Goal: Check status: Check status

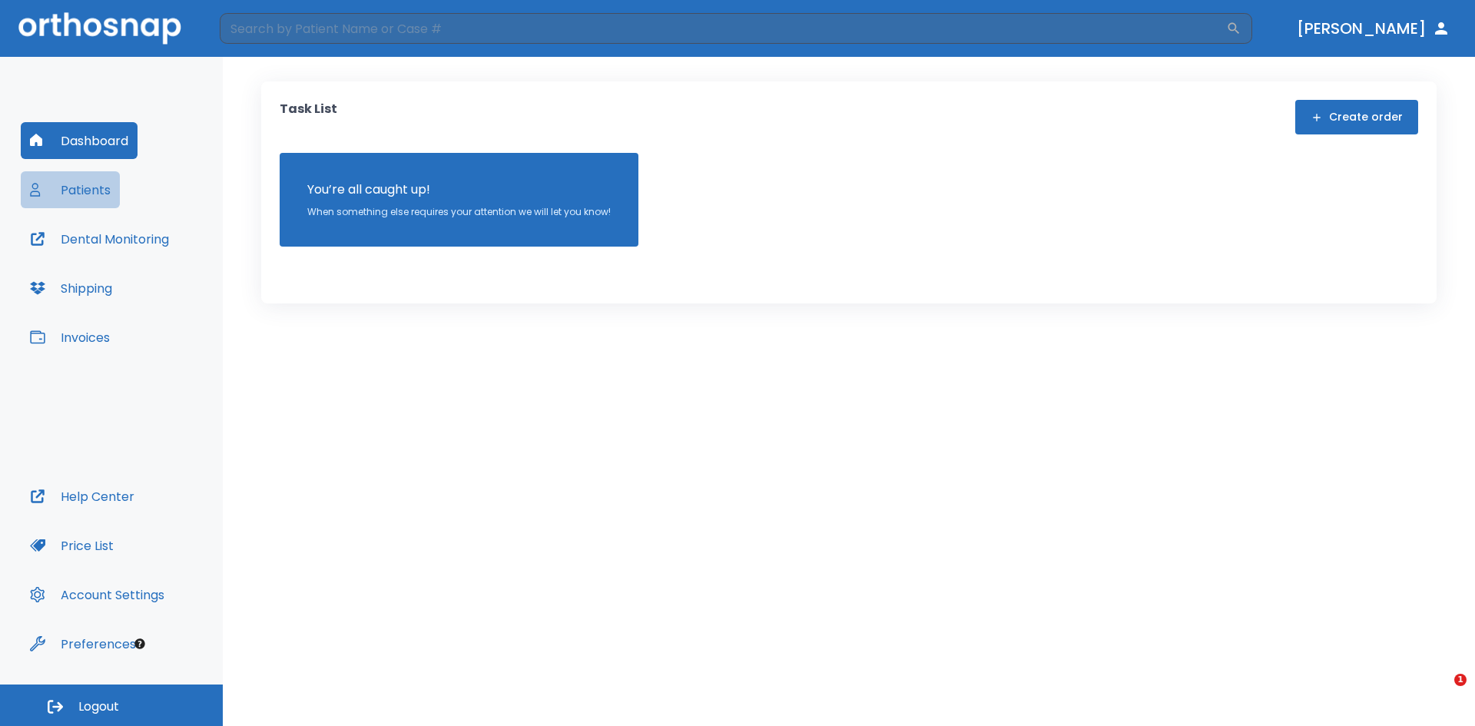
click at [105, 180] on button "Patients" at bounding box center [70, 189] width 99 height 37
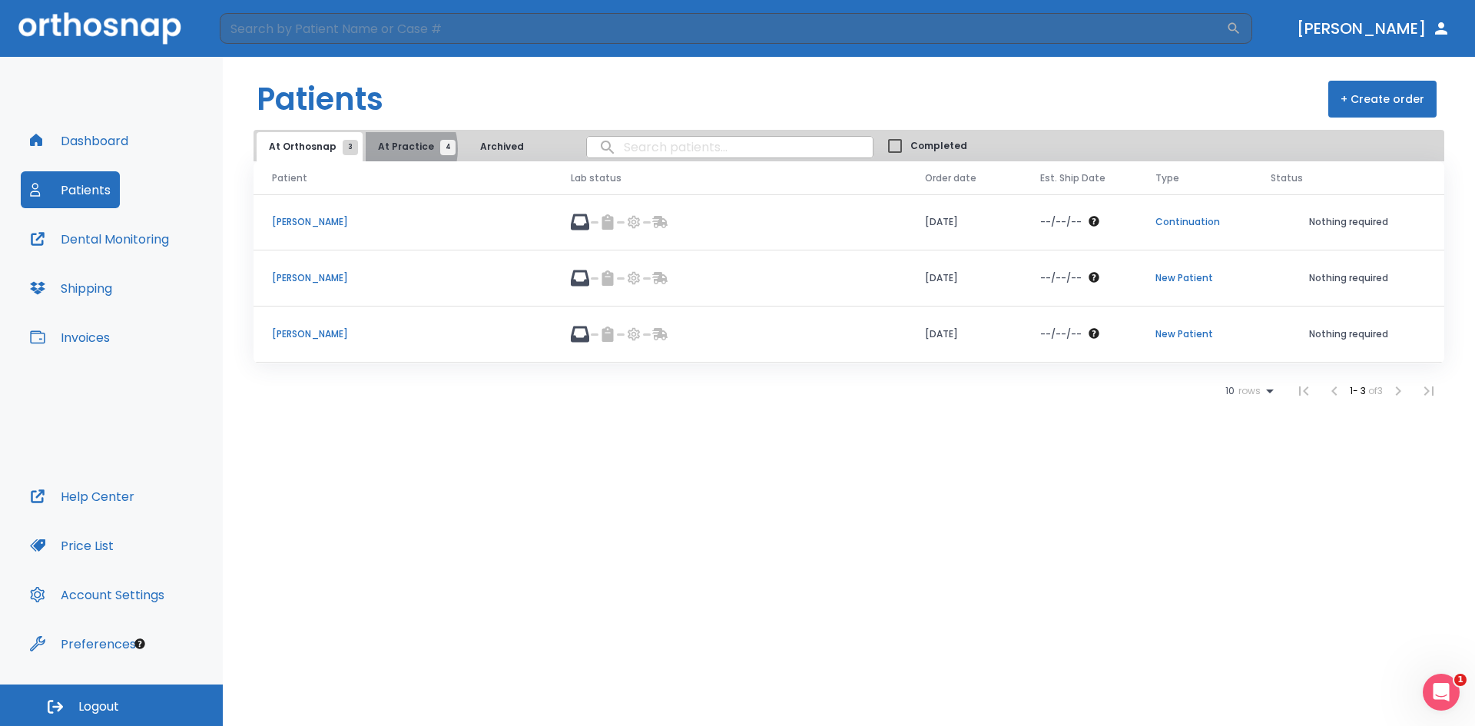
click at [385, 149] on span "At Practice 4" at bounding box center [413, 147] width 70 height 14
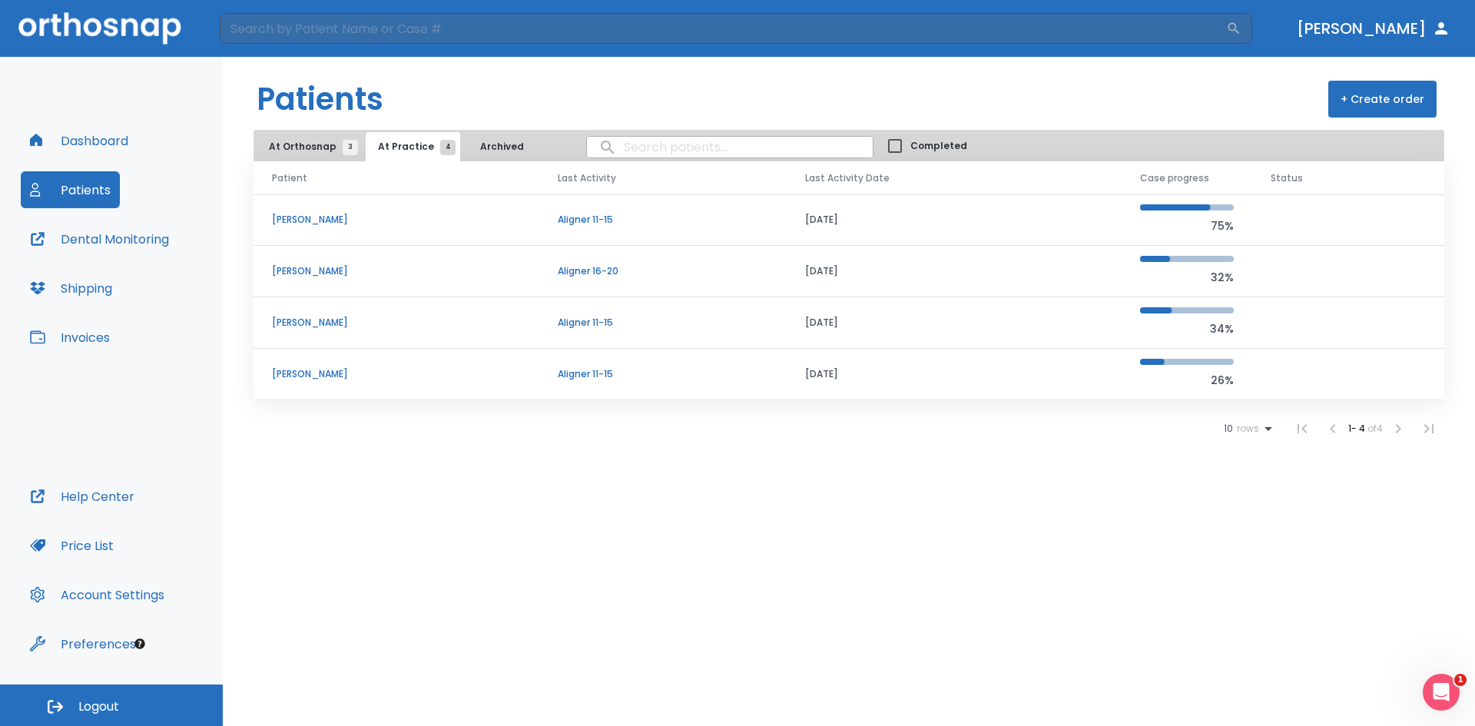
click at [304, 264] on td "[PERSON_NAME]" at bounding box center [397, 271] width 286 height 51
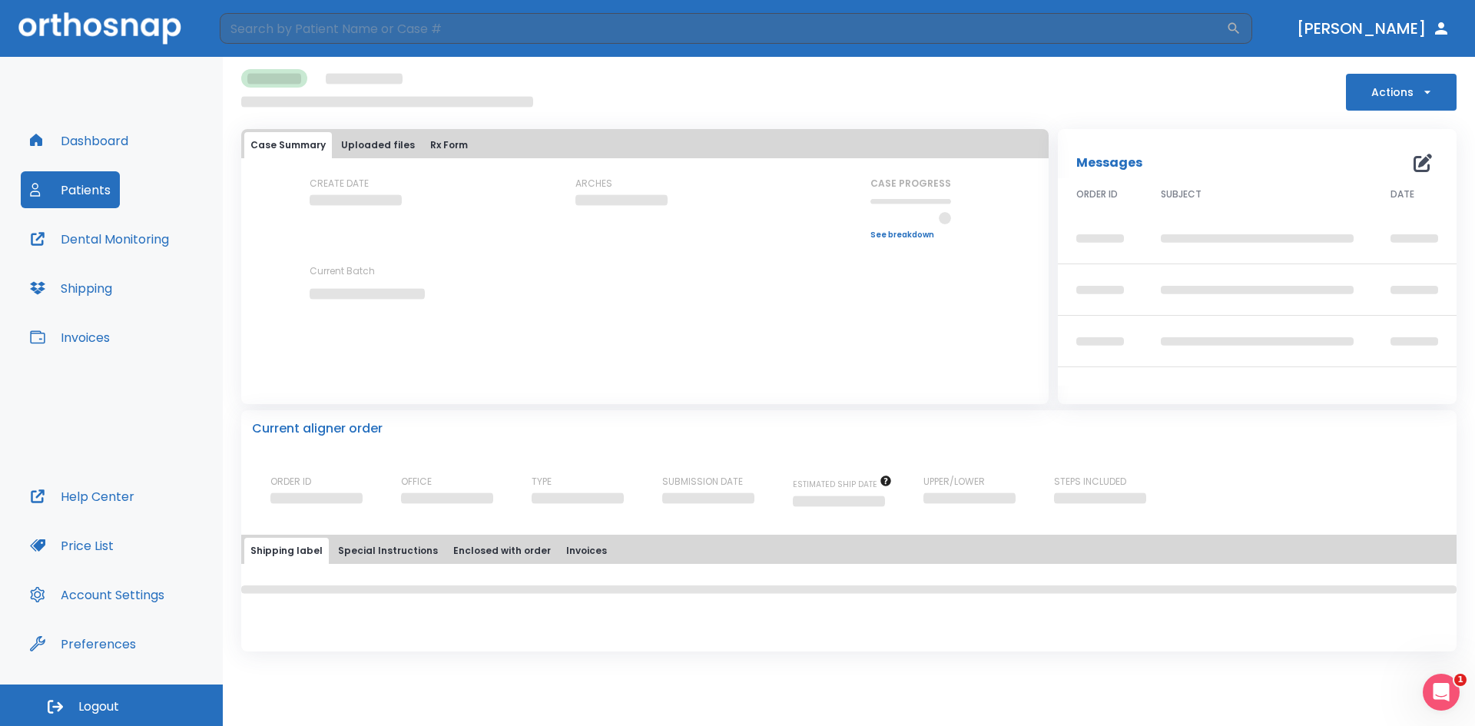
click at [261, 264] on div "CREATE DATE ARCHES CASE PROGRESS Upper progress (Est. Awaiting Data ) 0% Lower …" at bounding box center [645, 252] width 808 height 150
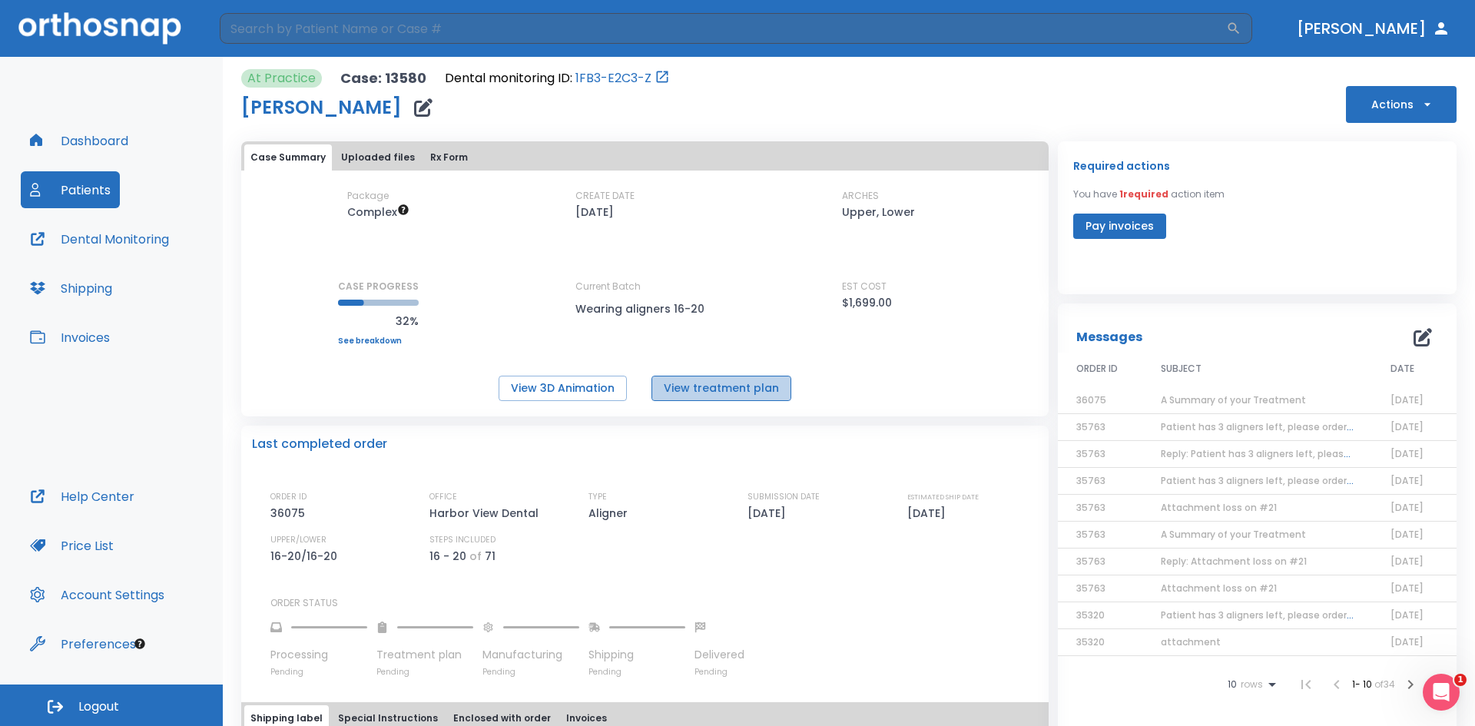
click at [725, 387] on button "View treatment plan" at bounding box center [722, 388] width 140 height 25
click at [91, 141] on button "Dashboard" at bounding box center [79, 140] width 117 height 37
